Goal: Information Seeking & Learning: Learn about a topic

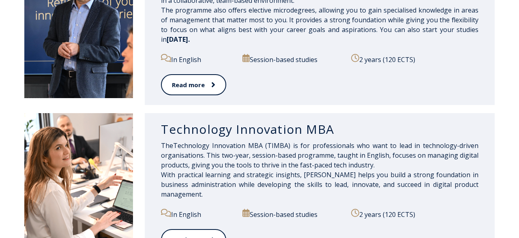
scroll to position [506, 0]
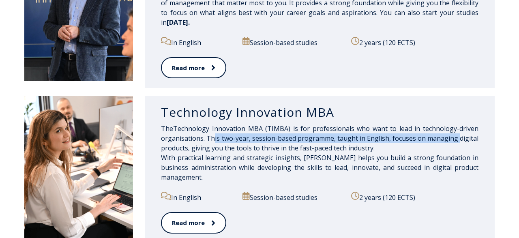
drag, startPoint x: 212, startPoint y: 143, endPoint x: 459, endPoint y: 146, distance: 246.5
click at [460, 146] on span "sionals who want to lead in technology-driven organisations. This two-year, ses…" at bounding box center [319, 138] width 317 height 28
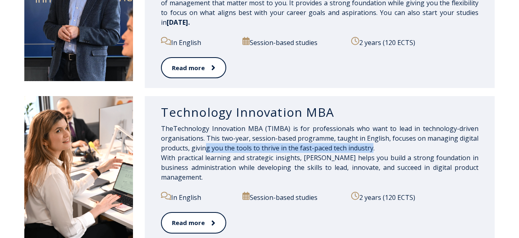
drag, startPoint x: 259, startPoint y: 142, endPoint x: 371, endPoint y: 156, distance: 112.8
click at [371, 152] on span "sionals who want to lead in technology-driven organisations. This two-year, ses…" at bounding box center [319, 138] width 317 height 28
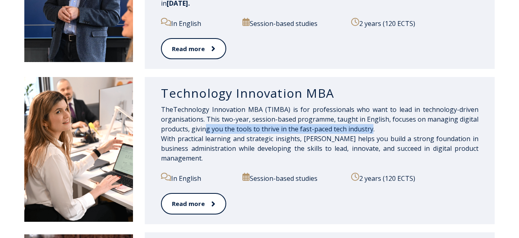
scroll to position [548, 0]
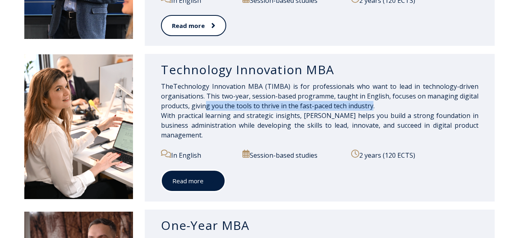
click at [199, 180] on link "Read more" at bounding box center [193, 181] width 64 height 22
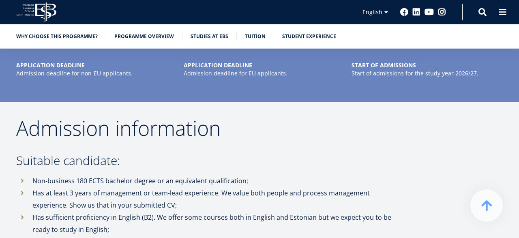
scroll to position [1686, 0]
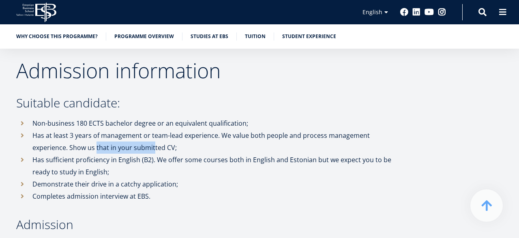
drag, startPoint x: 116, startPoint y: 146, endPoint x: 154, endPoint y: 148, distance: 37.4
click at [154, 148] on li "Has at least 3 years of management or team-lead experience. We value both peopl…" at bounding box center [208, 141] width 385 height 24
click at [157, 148] on li "Has at least 3 years of management or team-lead experience. We value both peopl…" at bounding box center [208, 141] width 385 height 24
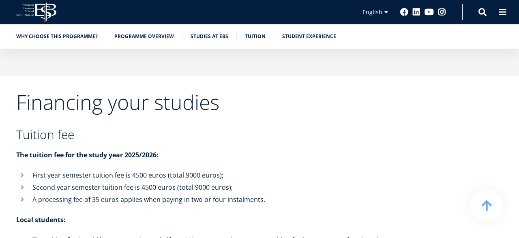
scroll to position [2614, 0]
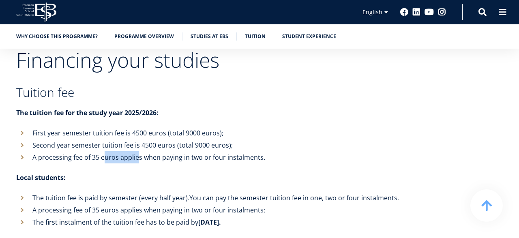
drag, startPoint x: 106, startPoint y: 158, endPoint x: 137, endPoint y: 158, distance: 31.2
click at [137, 158] on li "A processing fee of 35 euros applies when paying in two or four instalments." at bounding box center [208, 157] width 385 height 12
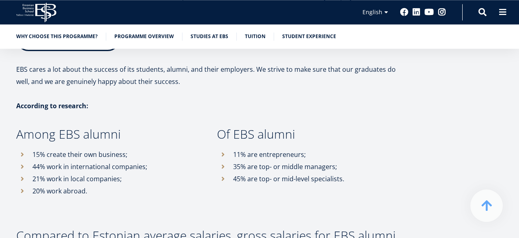
scroll to position [3668, 0]
